Goal: Navigation & Orientation: Find specific page/section

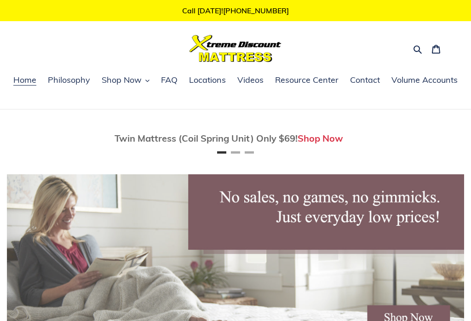
click at [187, 76] on link "Locations" at bounding box center [208, 81] width 46 height 14
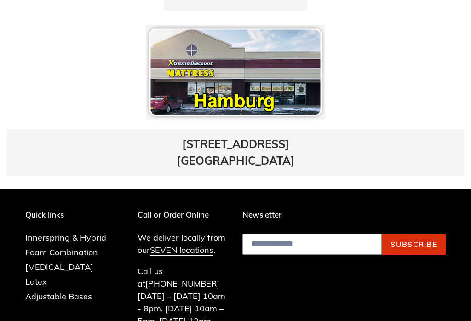
scroll to position [649, 0]
click at [76, 232] on link "Innerspring & Hybrid" at bounding box center [65, 237] width 81 height 11
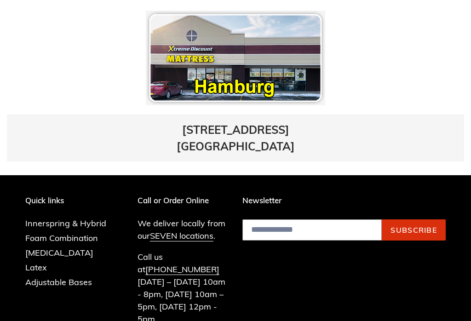
click at [95, 218] on link "Innerspring & Hybrid" at bounding box center [65, 223] width 81 height 11
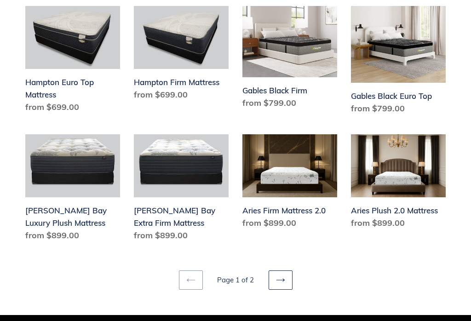
scroll to position [1142, 0]
click at [286, 271] on link "Next page" at bounding box center [281, 280] width 24 height 19
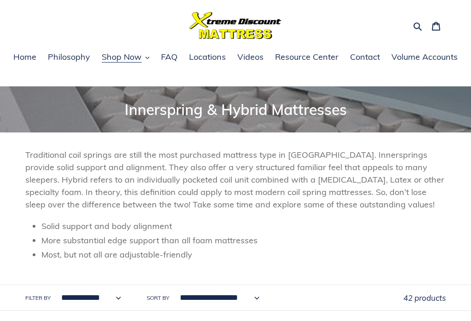
scroll to position [0, 0]
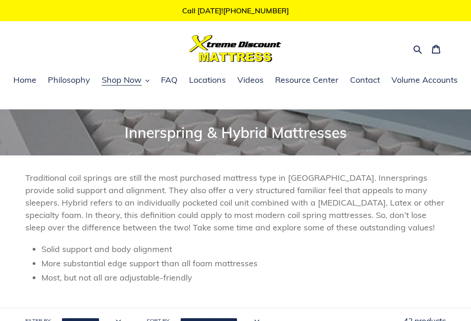
click at [73, 77] on span "Philosophy" at bounding box center [69, 80] width 42 height 11
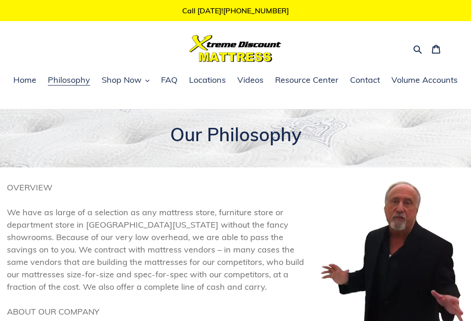
click at [28, 81] on span "Home" at bounding box center [24, 80] width 23 height 11
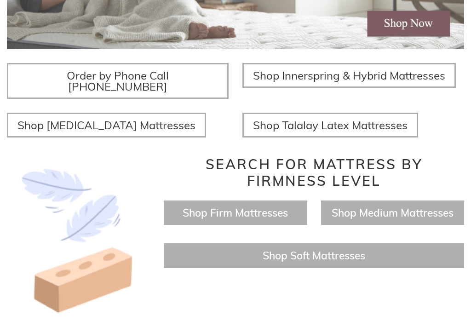
scroll to position [295, 0]
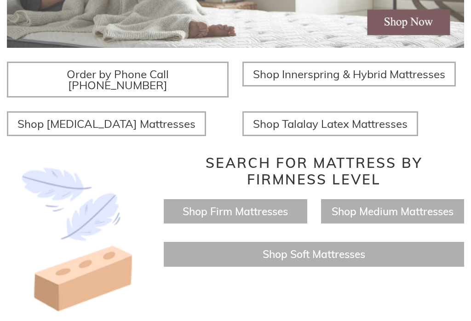
click at [398, 205] on span "Shop Medium Mattresses" at bounding box center [393, 211] width 122 height 13
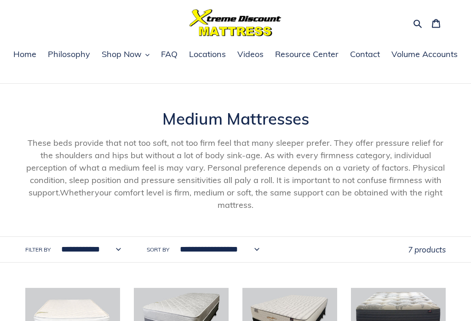
scroll to position [5, 0]
